Goal: Information Seeking & Learning: Learn about a topic

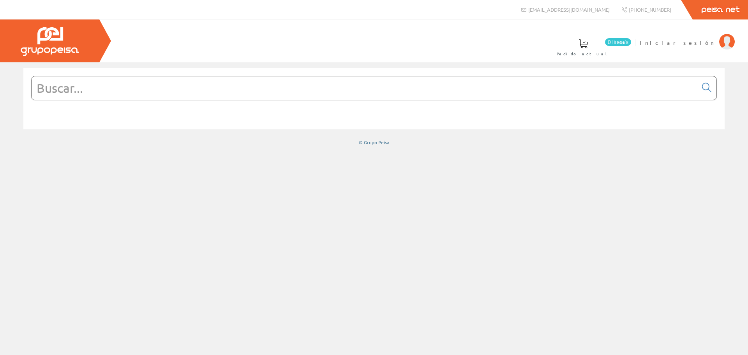
click at [377, 86] on input "text" at bounding box center [365, 87] width 666 height 23
paste input "3SU1400-1AA10-1CA0"
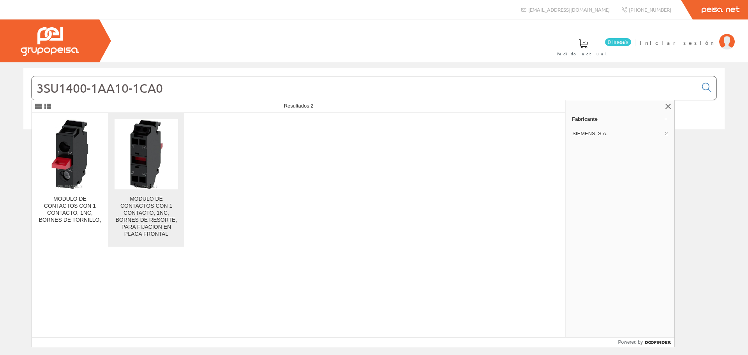
type input "3SU1400-1AA10-1CA0"
click at [147, 181] on img at bounding box center [146, 154] width 33 height 70
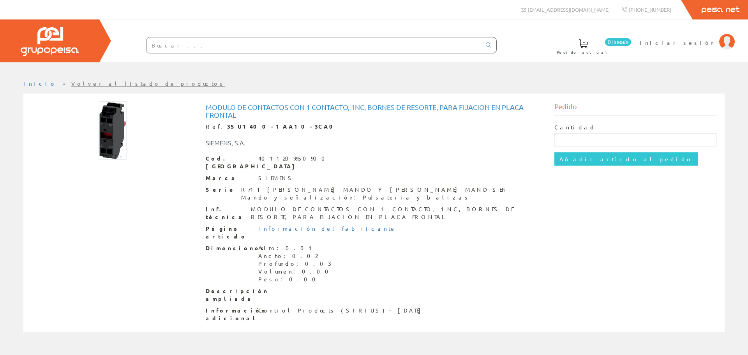
click at [71, 83] on link "Volver al listado de productos" at bounding box center [148, 83] width 154 height 7
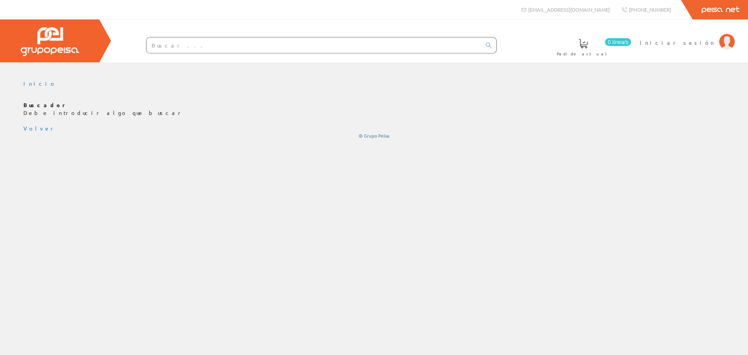
click at [176, 49] on input "text" at bounding box center [313, 45] width 335 height 16
paste input "6EP4134-0JA00-0AY0"
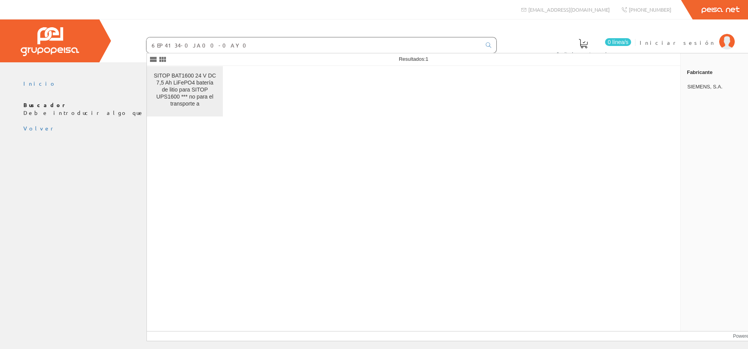
type input "6EP4134-0JA00-0AY0"
click at [199, 81] on div "SITOP BAT1600 24 V DC 7,5 Ah LiFePO4 batería de litio para SITOP UPS1600 *** no…" at bounding box center [184, 89] width 63 height 35
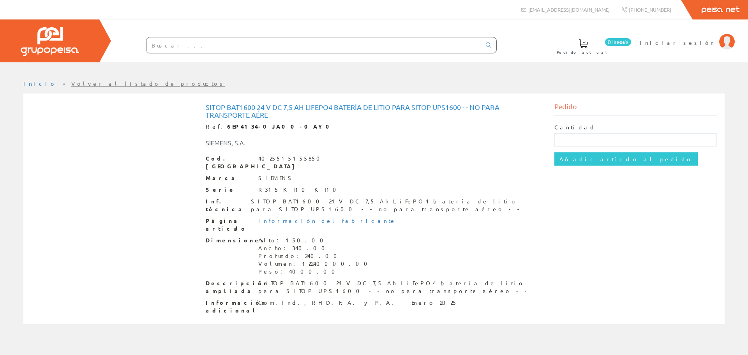
click at [92, 84] on link "Volver al listado de productos" at bounding box center [148, 83] width 154 height 7
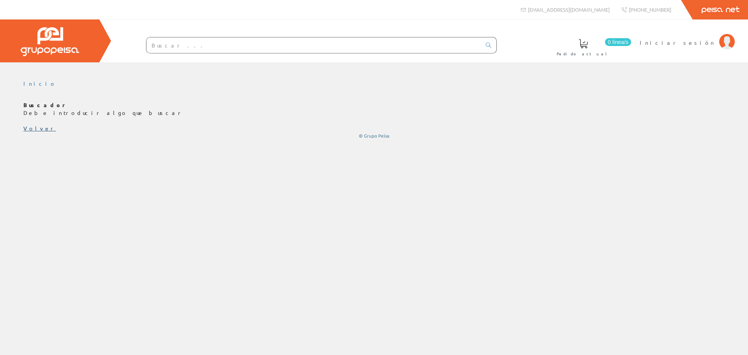
click at [32, 130] on link "Volver" at bounding box center [39, 128] width 33 height 7
